Goal: Information Seeking & Learning: Learn about a topic

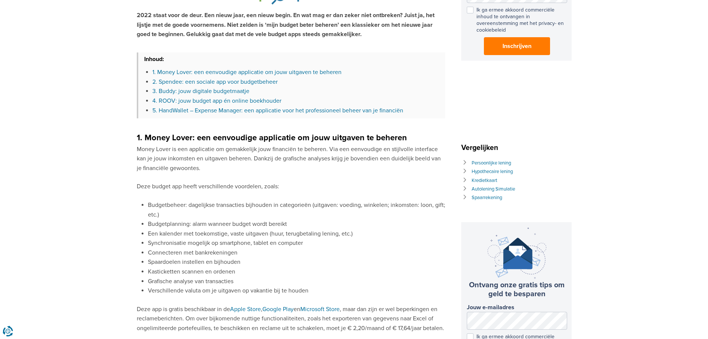
scroll to position [223, 0]
click at [288, 158] on p "Money Lover is een applicatie om gemakkelijk jouw financiën te beheren. Via een…" at bounding box center [291, 158] width 309 height 29
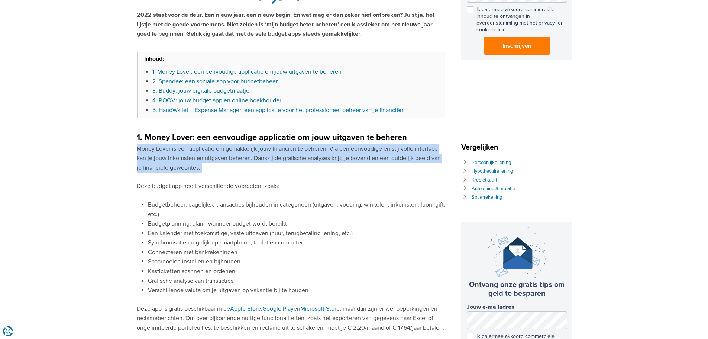
click at [288, 158] on p "Money Lover is een applicatie om gemakkelijk jouw financiën te beheren. Via een…" at bounding box center [291, 158] width 309 height 29
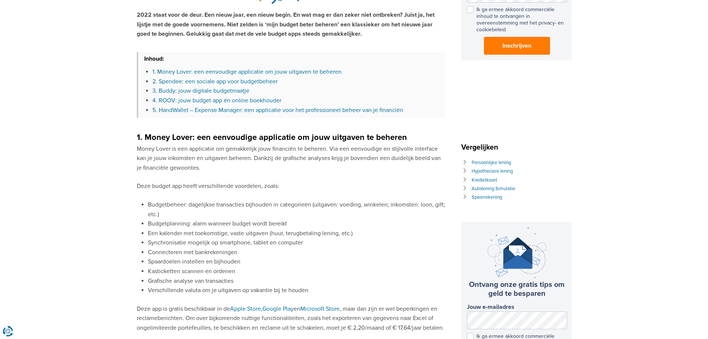
click at [168, 183] on p "Deze budget app heeft verschillende voordelen, zoals:" at bounding box center [291, 186] width 309 height 10
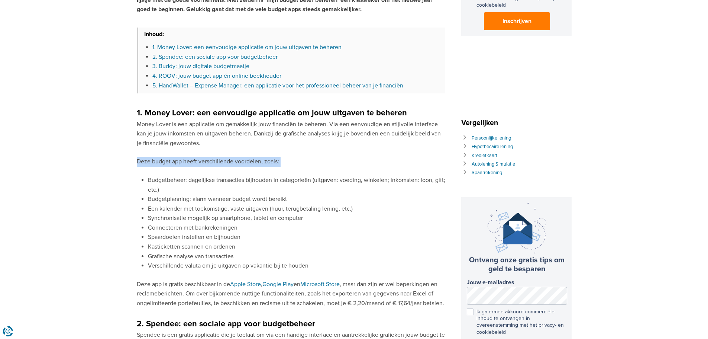
scroll to position [297, 0]
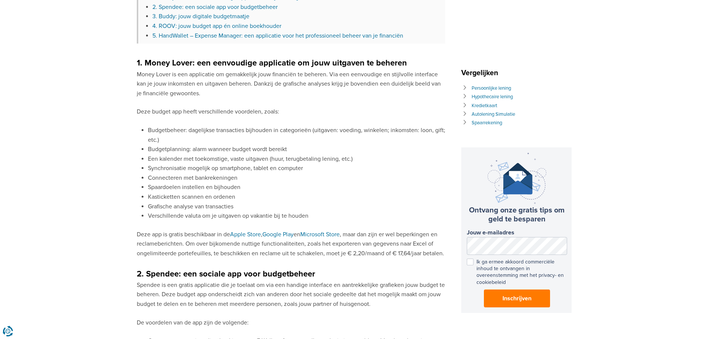
click at [200, 188] on li "Spaardoelen instellen en bijhouden" at bounding box center [296, 188] width 297 height 10
click at [205, 199] on li "Kasticketten scannen en ordenen" at bounding box center [296, 197] width 297 height 10
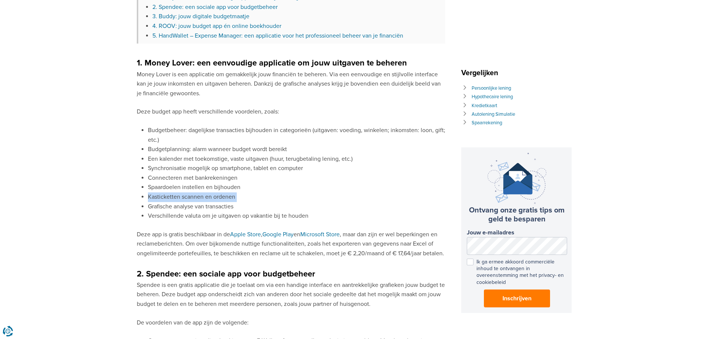
click at [205, 199] on li "Kasticketten scannen en ordenen" at bounding box center [296, 197] width 297 height 10
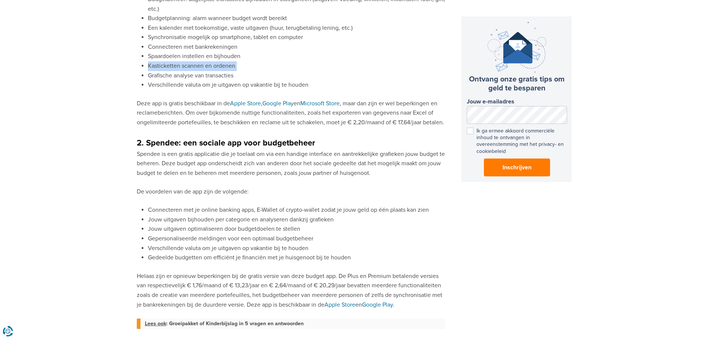
scroll to position [446, 0]
